Goal: Contribute content: Contribute content

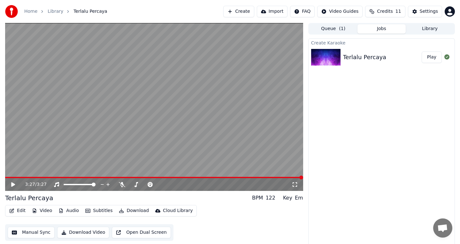
click at [12, 185] on icon at bounding box center [13, 184] width 4 height 4
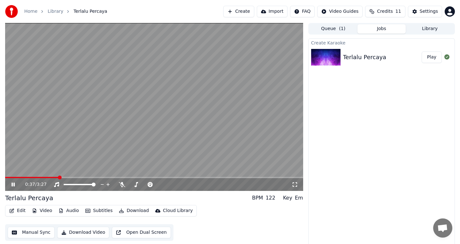
click at [66, 178] on div "0:37 / 3:27" at bounding box center [154, 184] width 298 height 13
click at [71, 177] on span at bounding box center [154, 176] width 298 height 1
click at [79, 163] on video at bounding box center [154, 107] width 298 height 168
click at [91, 236] on button "Download Video" at bounding box center [83, 231] width 52 height 11
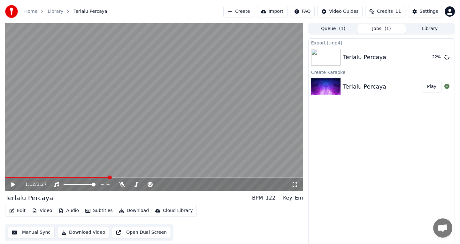
scroll to position [2, 0]
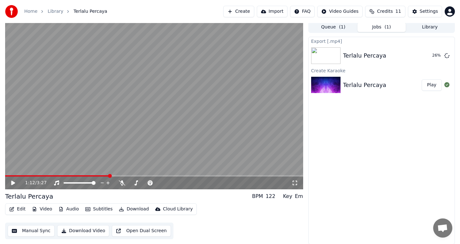
click at [21, 212] on button "Edit" at bounding box center [17, 208] width 21 height 9
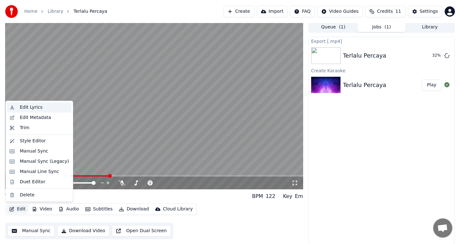
click at [34, 108] on div "Edit Lyrics" at bounding box center [31, 107] width 23 height 6
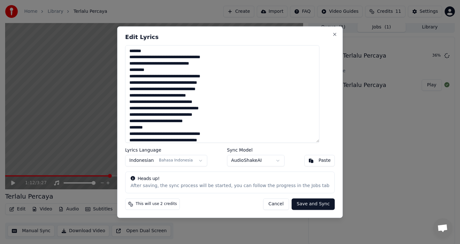
click at [275, 205] on button "Cancel" at bounding box center [276, 203] width 26 height 11
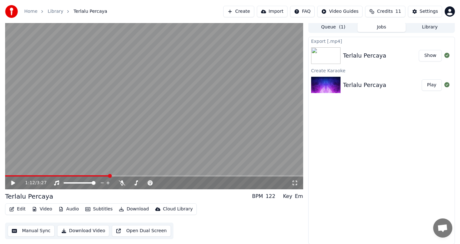
click at [431, 56] on button "Show" at bounding box center [429, 55] width 23 height 11
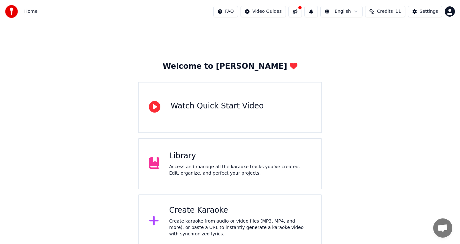
scroll to position [4, 0]
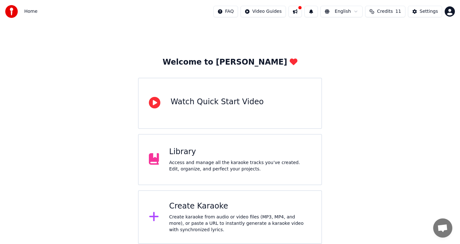
click at [450, 12] on html "Home FAQ Video Guides English Credits 11 Settings Welcome to Youka Watch Quick …" at bounding box center [230, 120] width 460 height 248
click at [334, 73] on html "Home FAQ Video Guides English Credits 11 Settings Welcome to Youka Watch Quick …" at bounding box center [230, 120] width 460 height 248
click at [301, 13] on button at bounding box center [294, 11] width 13 height 11
click at [266, 45] on div "Welcome to Youka Watch Quick Start Video Library Access and manage all the kara…" at bounding box center [230, 131] width 460 height 225
click at [424, 11] on div "Settings" at bounding box center [428, 11] width 18 height 6
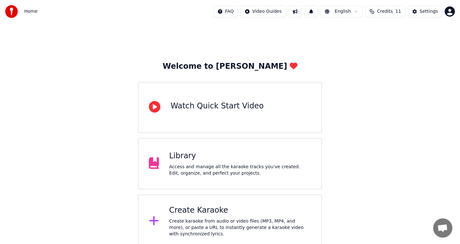
click at [453, 14] on html "Home FAQ Video Guides English Credits 11 Settings Welcome to Youka Watch Quick …" at bounding box center [230, 124] width 460 height 248
click at [421, 11] on html "Home FAQ Video Guides English Credits 11 Settings Welcome to Youka Watch Quick …" at bounding box center [230, 124] width 460 height 248
click at [421, 11] on div "Settings" at bounding box center [428, 11] width 18 height 6
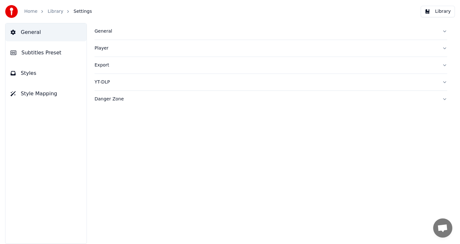
click at [55, 54] on span "Subtitles Preset" at bounding box center [41, 53] width 40 height 8
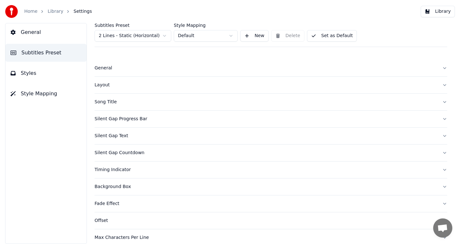
click at [126, 34] on html "Home Library Settings Library General Subtitles Preset Styles Style Mapping Sub…" at bounding box center [230, 122] width 460 height 244
click at [155, 35] on html "Home Library Settings Library General Subtitles Preset Styles Style Mapping Sub…" at bounding box center [230, 122] width 460 height 244
click at [43, 71] on button "Styles" at bounding box center [45, 73] width 81 height 18
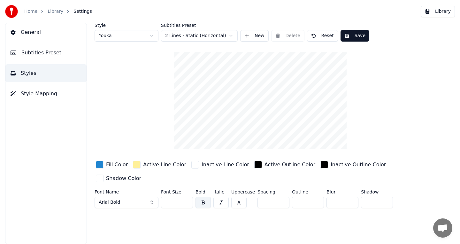
click at [160, 87] on div "Style Youka Subtitles Preset 2 Lines - Static (Horizontal) New Delete Reset Sav…" at bounding box center [270, 116] width 352 height 187
click at [45, 94] on span "Style Mapping" at bounding box center [39, 94] width 36 height 8
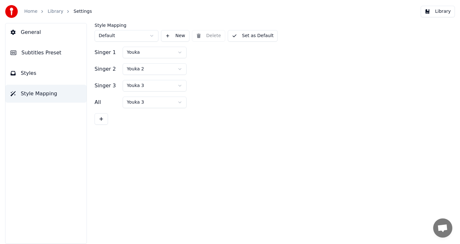
click at [62, 80] on button "Styles" at bounding box center [45, 73] width 81 height 18
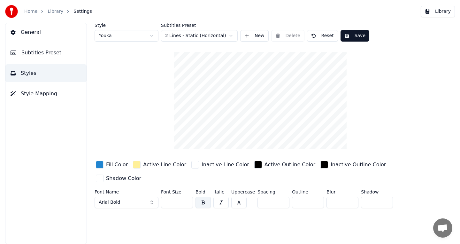
click at [48, 91] on span "Style Mapping" at bounding box center [39, 94] width 36 height 8
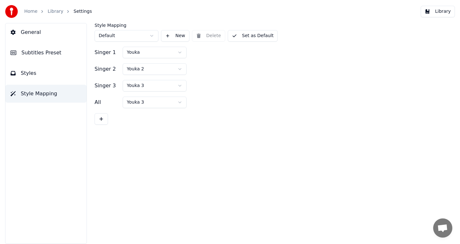
click at [50, 92] on span "Style Mapping" at bounding box center [39, 94] width 36 height 8
click at [33, 81] on button "Styles" at bounding box center [45, 73] width 81 height 18
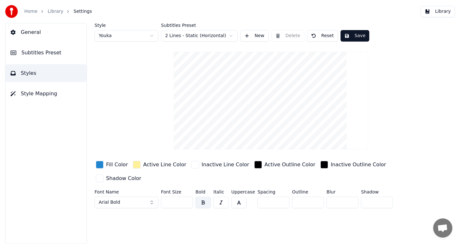
click at [178, 166] on div "Active Line Color" at bounding box center [164, 165] width 43 height 8
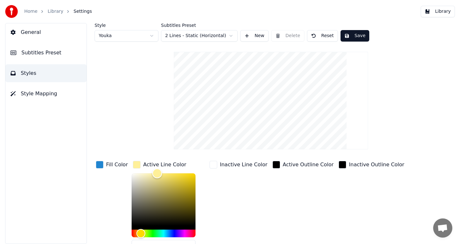
click at [177, 215] on div "Color" at bounding box center [163, 199] width 64 height 52
click at [178, 203] on div "Color" at bounding box center [163, 199] width 64 height 52
click at [183, 182] on div "Color" at bounding box center [163, 199] width 64 height 52
click at [183, 182] on div "Color" at bounding box center [185, 182] width 10 height 10
click at [187, 180] on div "Color" at bounding box center [185, 182] width 10 height 10
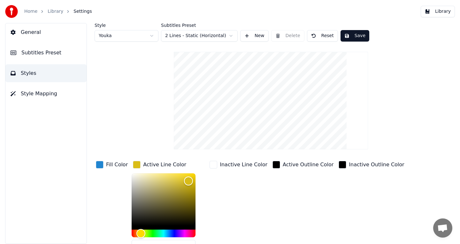
click at [193, 172] on div "Active Line Color *******" at bounding box center [168, 207] width 74 height 97
click at [191, 176] on div "Color" at bounding box center [163, 199] width 64 height 52
click at [153, 175] on div "Color" at bounding box center [163, 199] width 64 height 52
type input "*******"
click at [100, 161] on div "button" at bounding box center [100, 165] width 8 height 8
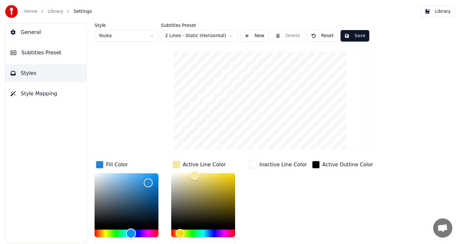
click at [100, 231] on div "Hue" at bounding box center [126, 233] width 64 height 8
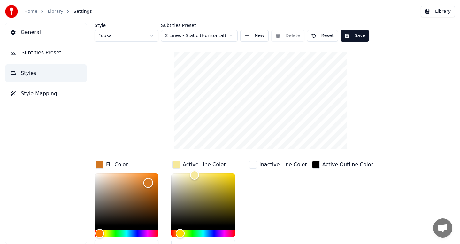
click at [144, 180] on div "Color" at bounding box center [148, 182] width 10 height 10
click at [157, 169] on div "Fill Color *******" at bounding box center [131, 207] width 74 height 97
click at [154, 177] on div "Color" at bounding box center [126, 199] width 64 height 52
click at [125, 230] on div "Hue" at bounding box center [126, 233] width 64 height 8
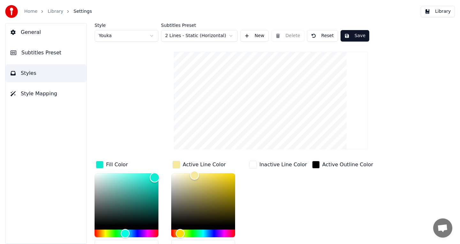
click at [150, 174] on div "Color" at bounding box center [126, 199] width 64 height 52
click at [155, 174] on div "Color" at bounding box center [126, 199] width 64 height 52
type input "*******"
click at [313, 165] on div "button" at bounding box center [316, 165] width 8 height 8
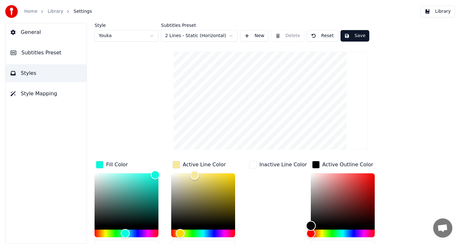
click at [321, 186] on div "Color" at bounding box center [343, 199] width 64 height 52
click at [350, 184] on div "Color" at bounding box center [343, 199] width 64 height 52
click at [337, 194] on div "Color" at bounding box center [343, 199] width 64 height 52
click at [322, 203] on div "Color" at bounding box center [343, 199] width 64 height 52
click at [311, 174] on div "Color" at bounding box center [343, 199] width 64 height 52
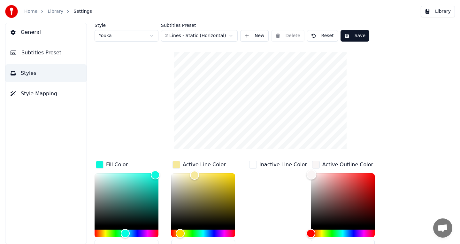
click at [320, 199] on div "Color" at bounding box center [343, 199] width 64 height 52
click at [357, 227] on div at bounding box center [343, 201] width 64 height 56
click at [368, 227] on div at bounding box center [343, 201] width 64 height 56
click at [365, 226] on div at bounding box center [343, 201] width 64 height 56
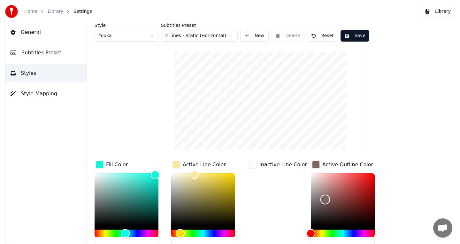
click at [363, 219] on div "Color" at bounding box center [343, 199] width 64 height 52
type input "*******"
drag, startPoint x: 363, startPoint y: 219, endPoint x: 379, endPoint y: 242, distance: 28.1
click at [379, 242] on div "*******" at bounding box center [348, 213] width 74 height 80
click at [290, 211] on div "Inactive Line Color" at bounding box center [278, 207] width 60 height 97
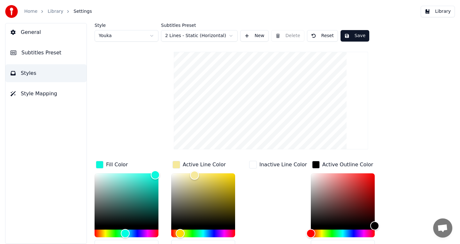
click at [255, 183] on div "Inactive Line Color" at bounding box center [278, 207] width 60 height 97
click at [148, 111] on div "Style Youka Subtitles Preset 2 Lines - Static (Horizontal) New Delete Reset Sav…" at bounding box center [270, 159] width 352 height 273
click at [349, 40] on button "Save" at bounding box center [354, 35] width 29 height 11
click at [349, 40] on button "Done" at bounding box center [355, 35] width 30 height 11
click at [46, 97] on span "Style Mapping" at bounding box center [39, 94] width 36 height 8
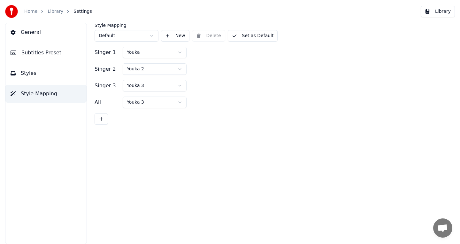
click at [51, 58] on button "Subtitles Preset" at bounding box center [45, 53] width 81 height 18
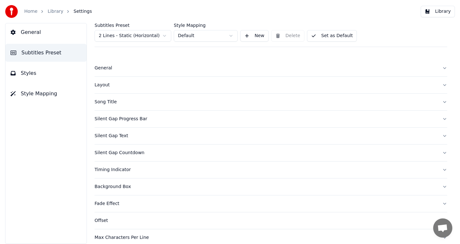
click at [62, 29] on button "General" at bounding box center [45, 32] width 81 height 18
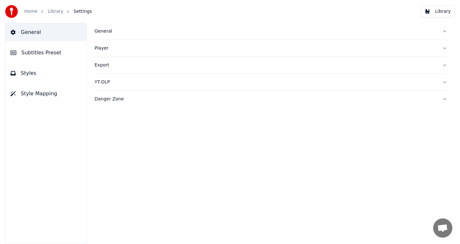
click at [124, 32] on div "General" at bounding box center [265, 31] width 342 height 6
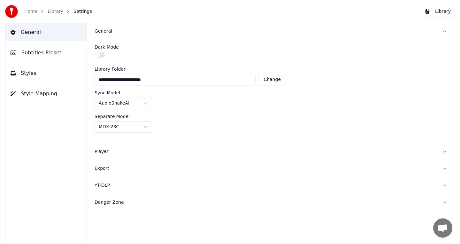
click at [124, 32] on div "General" at bounding box center [265, 31] width 342 height 6
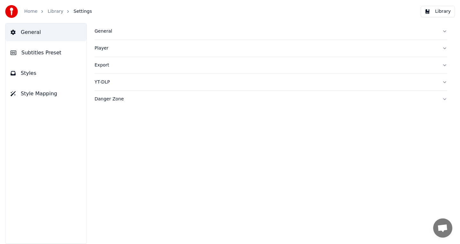
click at [125, 45] on button "Player" at bounding box center [270, 48] width 352 height 17
click at [39, 60] on button "Subtitles Preset" at bounding box center [45, 53] width 81 height 18
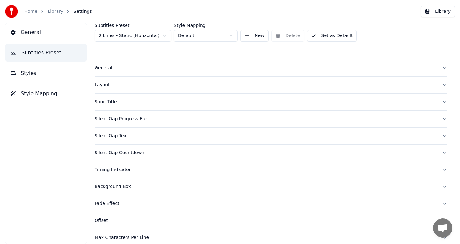
click at [59, 13] on link "Library" at bounding box center [56, 11] width 16 height 6
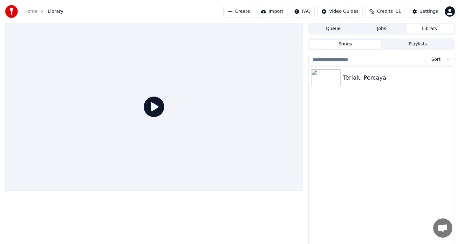
click at [31, 15] on div "Home Library" at bounding box center [34, 11] width 58 height 13
click at [28, 12] on link "Home" at bounding box center [30, 11] width 13 height 6
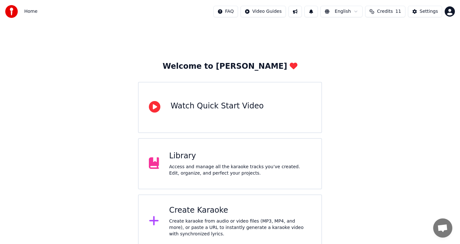
click at [198, 213] on div "Create Karaoke" at bounding box center [240, 210] width 142 height 10
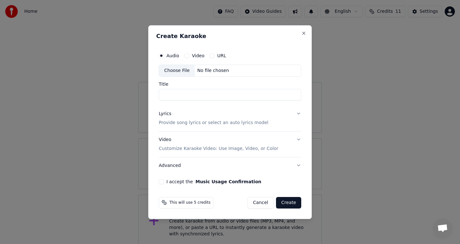
click at [198, 56] on label "Video" at bounding box center [198, 55] width 12 height 4
click at [189, 56] on button "Video" at bounding box center [186, 55] width 5 height 5
click at [175, 55] on label "Audio" at bounding box center [172, 55] width 13 height 4
click at [164, 55] on button "Audio" at bounding box center [161, 55] width 5 height 5
click at [199, 55] on label "Video" at bounding box center [198, 55] width 12 height 4
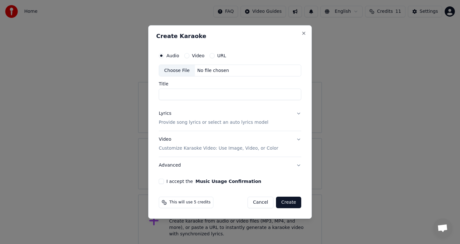
click at [189, 55] on button "Video" at bounding box center [186, 55] width 5 height 5
click at [217, 65] on div "Choose File No file chosen" at bounding box center [230, 70] width 142 height 12
type input "**********"
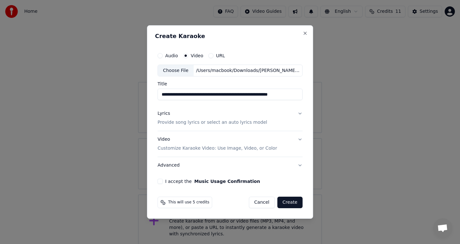
click at [290, 204] on button "Create" at bounding box center [289, 201] width 25 height 11
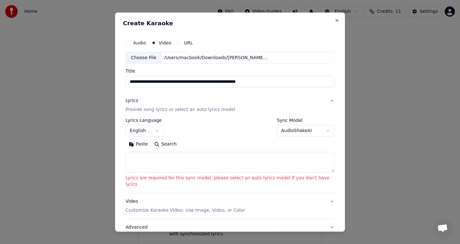
click at [169, 158] on textarea at bounding box center [229, 162] width 209 height 20
click at [148, 146] on button "Paste" at bounding box center [138, 144] width 26 height 10
type textarea "**********"
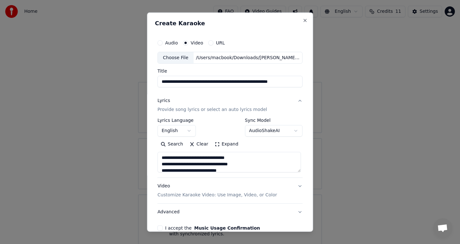
click at [180, 132] on button "English" at bounding box center [176, 130] width 38 height 11
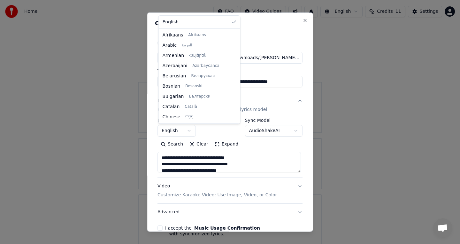
scroll to position [194, 0]
select select "**"
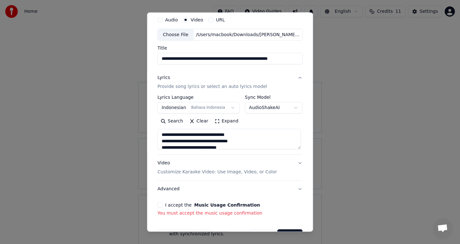
scroll to position [0, 2]
drag, startPoint x: 260, startPoint y: 58, endPoint x: 299, endPoint y: 58, distance: 39.3
click at [299, 58] on input "**********" at bounding box center [228, 58] width 143 height 11
drag, startPoint x: 299, startPoint y: 58, endPoint x: 233, endPoint y: 58, distance: 66.4
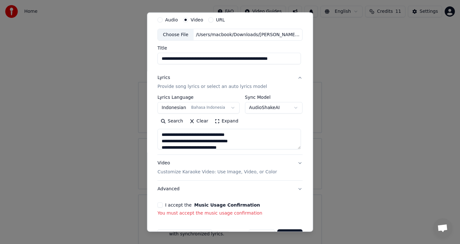
click at [233, 58] on input "**********" at bounding box center [228, 58] width 143 height 11
click at [260, 57] on input "**********" at bounding box center [228, 58] width 143 height 11
click at [259, 58] on input "**********" at bounding box center [228, 58] width 143 height 11
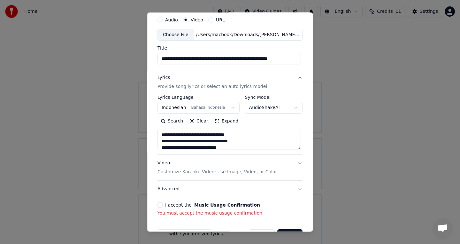
drag, startPoint x: 259, startPoint y: 58, endPoint x: 327, endPoint y: 60, distance: 68.3
click at [327, 60] on body "**********" at bounding box center [230, 124] width 460 height 248
click at [299, 58] on input "**********" at bounding box center [228, 58] width 143 height 11
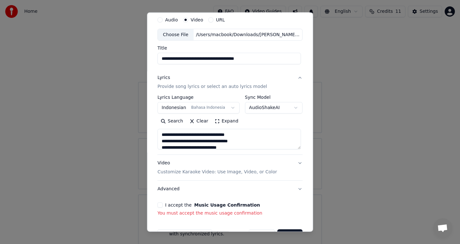
drag, startPoint x: 299, startPoint y: 58, endPoint x: 257, endPoint y: 57, distance: 41.8
click at [257, 57] on input "**********" at bounding box center [228, 58] width 143 height 11
click at [163, 57] on input "**********" at bounding box center [228, 58] width 143 height 11
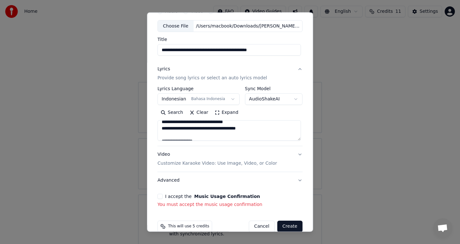
scroll to position [42, 0]
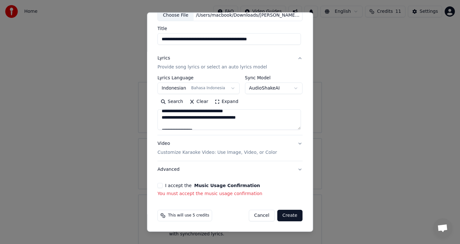
type input "**********"
click at [163, 185] on div "I accept the Music Usage Confirmation" at bounding box center [229, 185] width 145 height 5
click at [161, 186] on button "I accept the Music Usage Confirmation" at bounding box center [159, 185] width 5 height 5
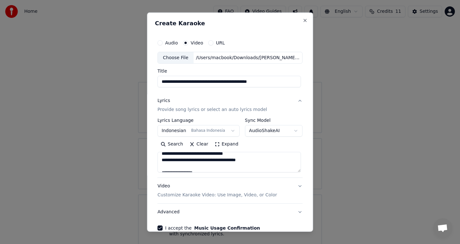
scroll to position [34, 0]
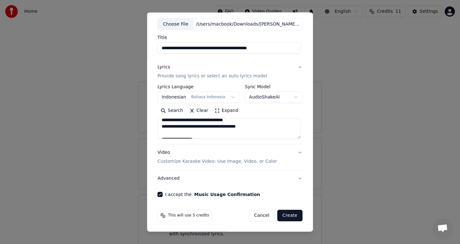
click at [281, 215] on button "Create" at bounding box center [289, 214] width 25 height 11
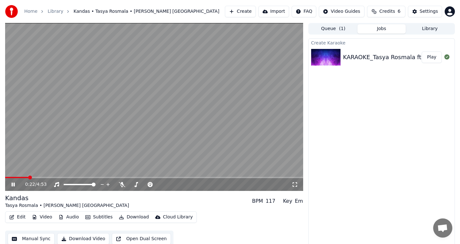
click at [38, 176] on video at bounding box center [154, 107] width 298 height 168
click at [37, 178] on div "0:22 / 4:53" at bounding box center [154, 184] width 298 height 13
click at [12, 183] on icon at bounding box center [13, 184] width 4 height 4
click at [46, 176] on span at bounding box center [154, 176] width 298 height 1
click at [129, 182] on span at bounding box center [131, 184] width 4 height 4
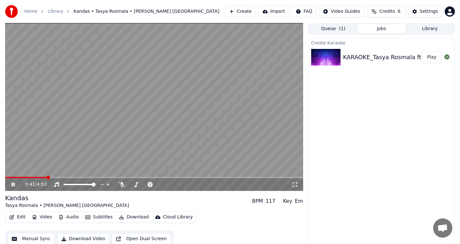
click at [106, 176] on span at bounding box center [154, 176] width 298 height 1
click at [158, 178] on div "1:39 / 4:53" at bounding box center [154, 184] width 298 height 13
click at [156, 177] on span at bounding box center [154, 176] width 298 height 1
click at [156, 177] on span at bounding box center [156, 177] width 4 height 4
click at [122, 184] on icon at bounding box center [122, 184] width 6 height 5
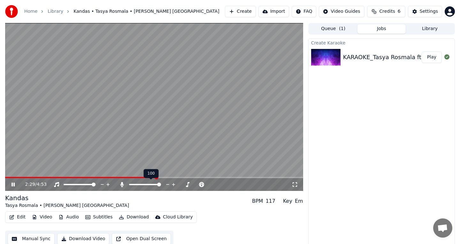
click at [122, 184] on icon at bounding box center [122, 184] width 4 height 5
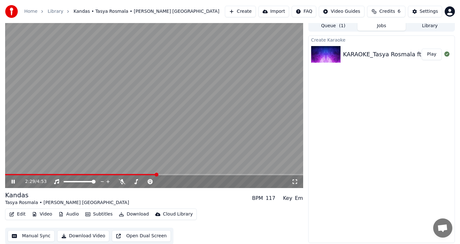
click at [133, 213] on button "Download" at bounding box center [133, 213] width 35 height 9
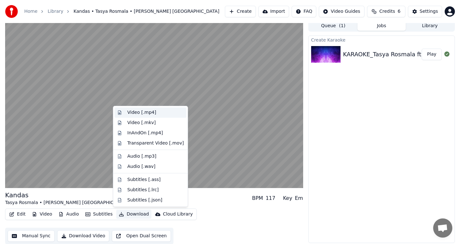
click at [152, 112] on div "Video [.mp4]" at bounding box center [141, 112] width 29 height 6
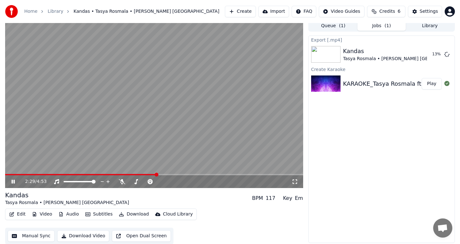
click at [13, 182] on icon at bounding box center [12, 181] width 3 height 4
click at [397, 153] on div "Export [.mp4] Kandas Tasya Rosmala • Brodin New Pallapa 17 % Create Karaoke KAR…" at bounding box center [381, 138] width 146 height 207
click at [436, 52] on button "Show" at bounding box center [429, 54] width 23 height 11
click at [384, 12] on span "Credits" at bounding box center [387, 11] width 16 height 6
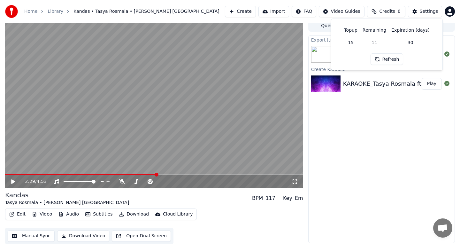
click at [409, 43] on td "30" at bounding box center [409, 42] width 43 height 11
click at [414, 46] on td "30" at bounding box center [409, 42] width 43 height 11
click at [394, 59] on button "Refresh" at bounding box center [386, 58] width 33 height 11
click at [356, 44] on td "15" at bounding box center [350, 42] width 18 height 11
click at [358, 45] on td "15" at bounding box center [350, 42] width 18 height 11
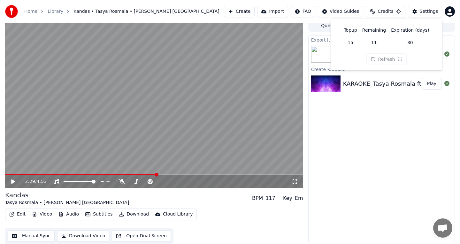
click at [385, 9] on span "Credits" at bounding box center [385, 11] width 16 height 6
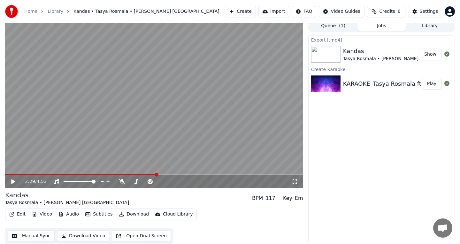
click at [393, 26] on button "Jobs" at bounding box center [381, 25] width 48 height 9
click at [431, 29] on button "Library" at bounding box center [429, 25] width 48 height 9
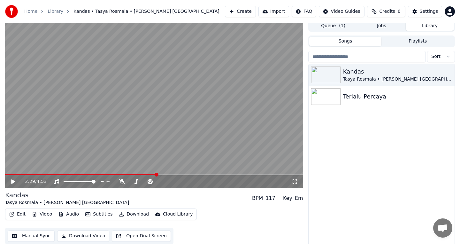
click at [335, 29] on button "Queue ( 1 )" at bounding box center [333, 25] width 48 height 9
